Goal: Browse casually: Explore the website without a specific task or goal

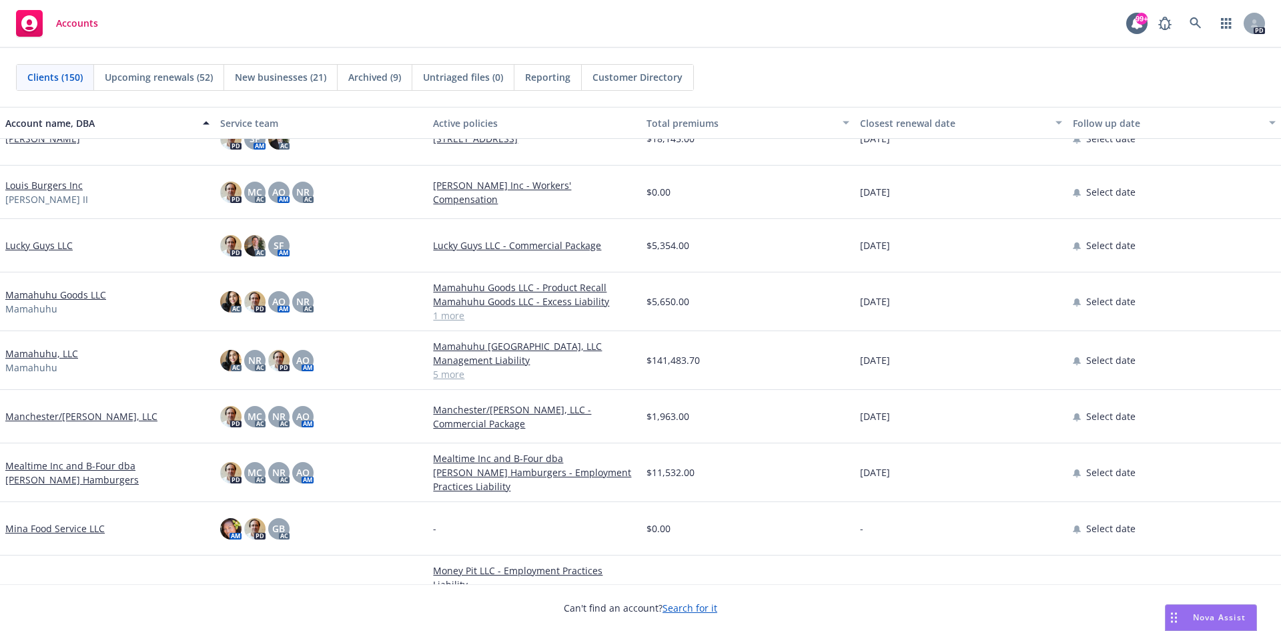
scroll to position [4671, 0]
